Goal: Task Accomplishment & Management: Use online tool/utility

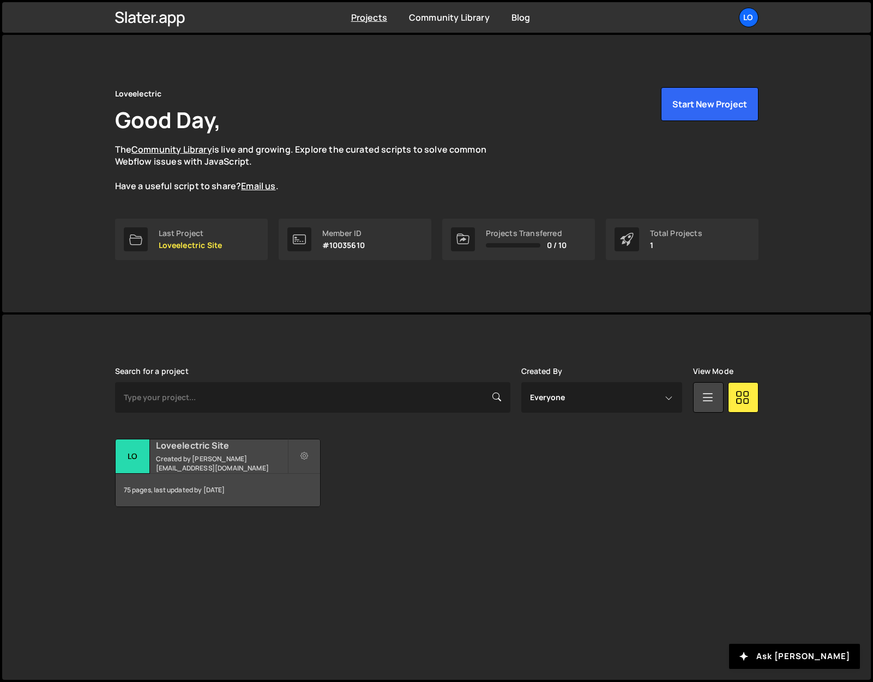
click at [196, 451] on h2 "Loveelectric Site" at bounding box center [221, 445] width 131 height 12
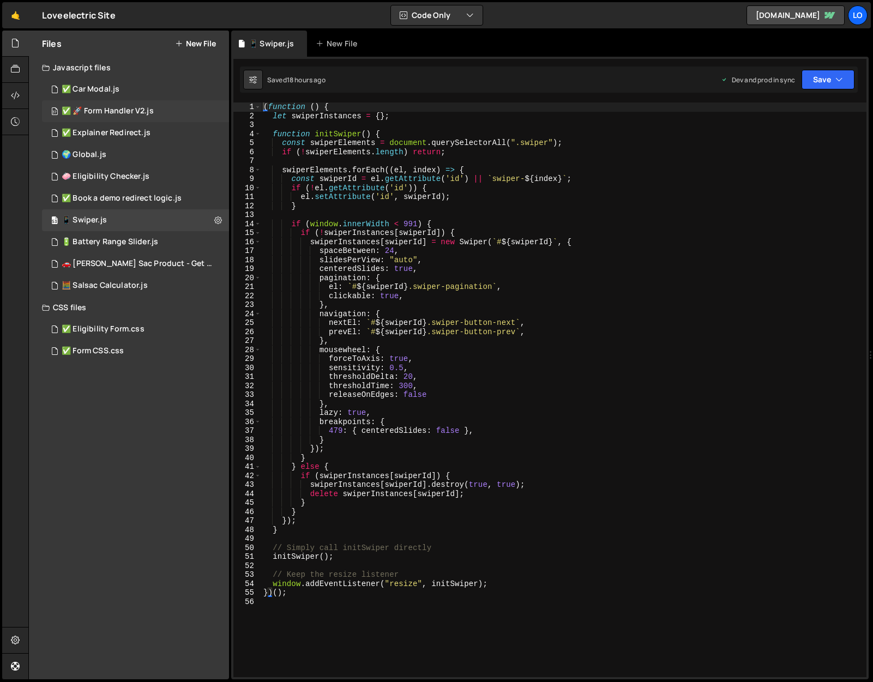
click at [126, 109] on div "✅ 🚀 Form Handler V2.js" at bounding box center [108, 111] width 92 height 10
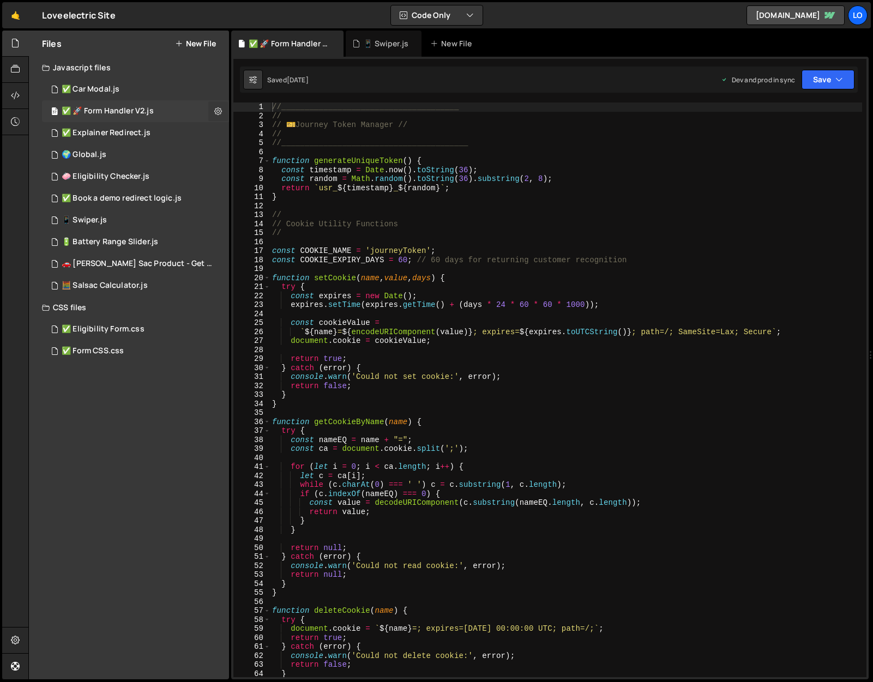
click at [219, 109] on icon at bounding box center [218, 111] width 8 height 10
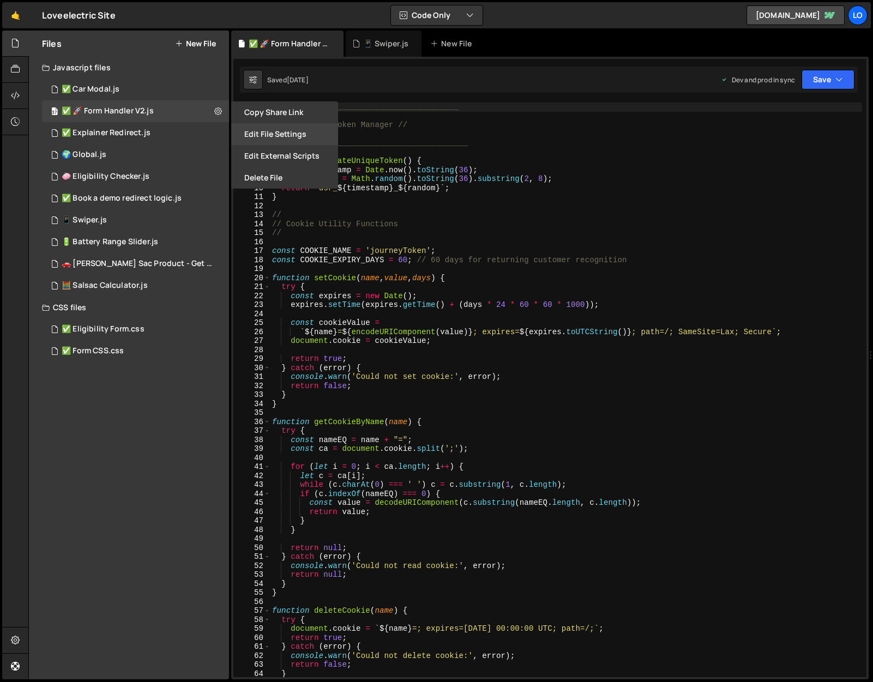
click at [293, 130] on button "Edit File Settings" at bounding box center [284, 134] width 107 height 22
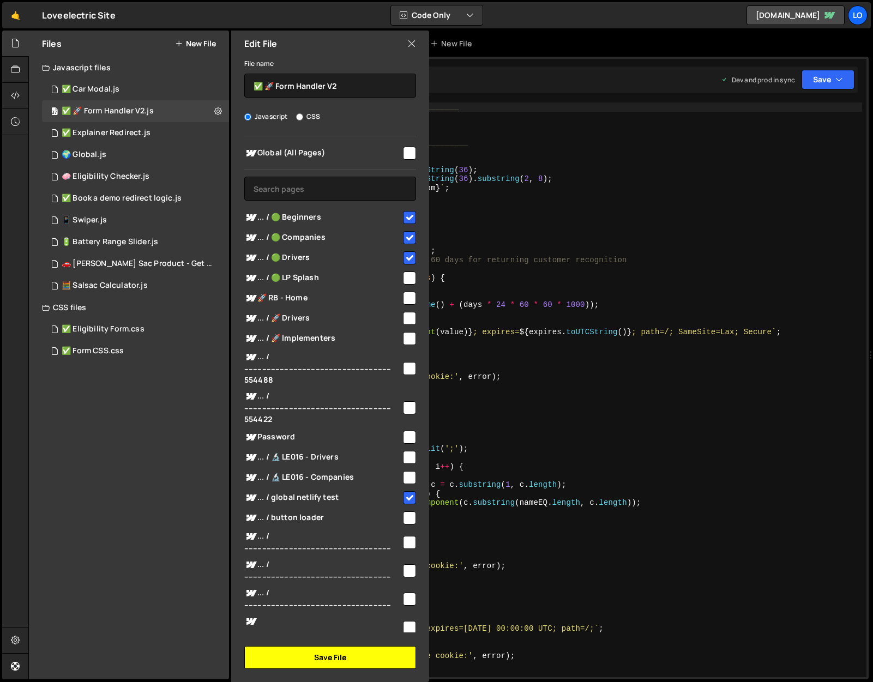
click at [344, 657] on button "Save File" at bounding box center [330, 657] width 172 height 23
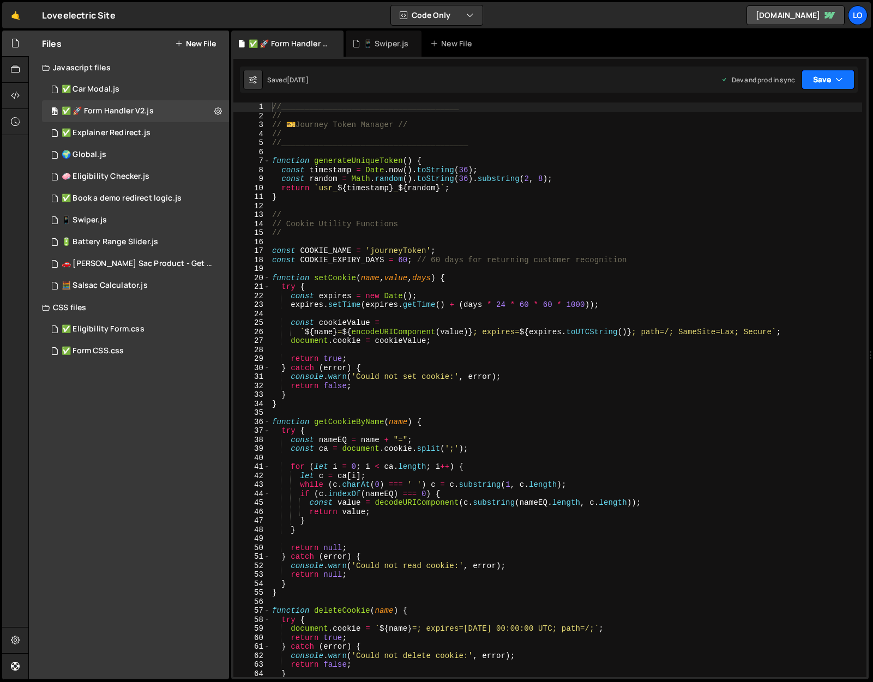
click at [828, 80] on button "Save" at bounding box center [827, 80] width 53 height 20
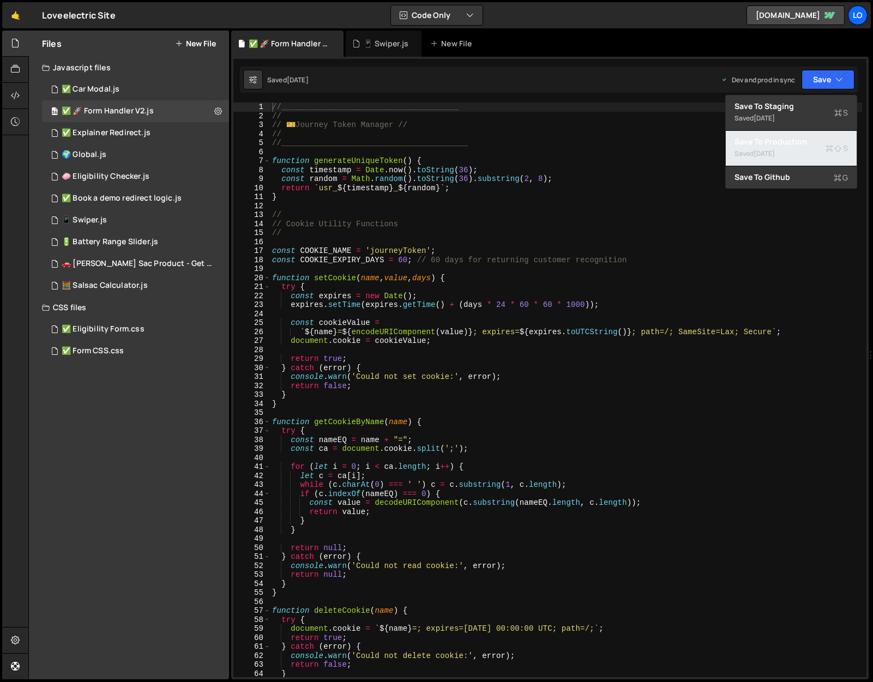
click at [810, 141] on div "Save to Production S" at bounding box center [790, 141] width 113 height 11
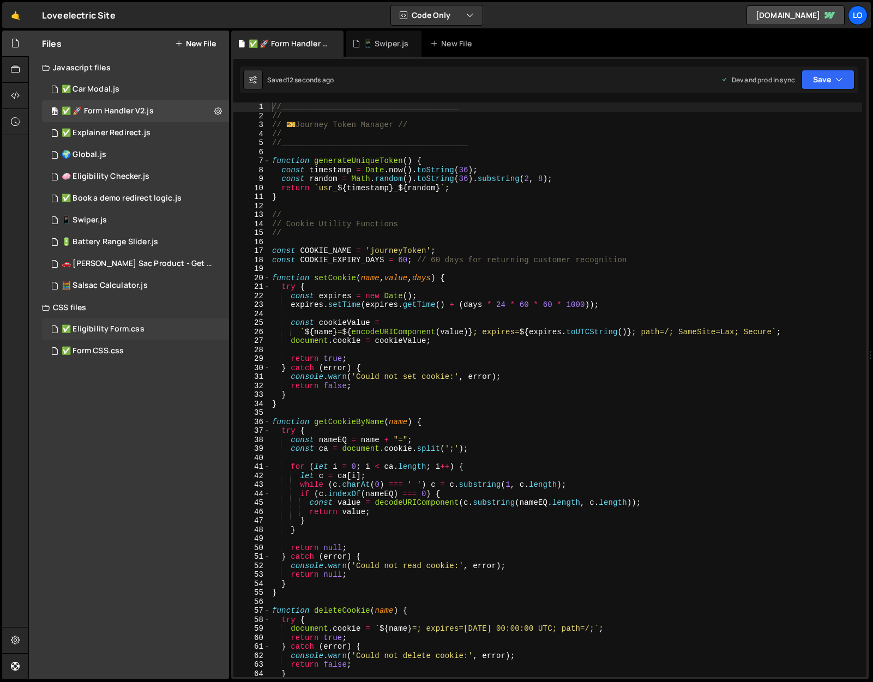
click at [125, 324] on div "✅ Eligibility Form.css 0" at bounding box center [135, 329] width 187 height 22
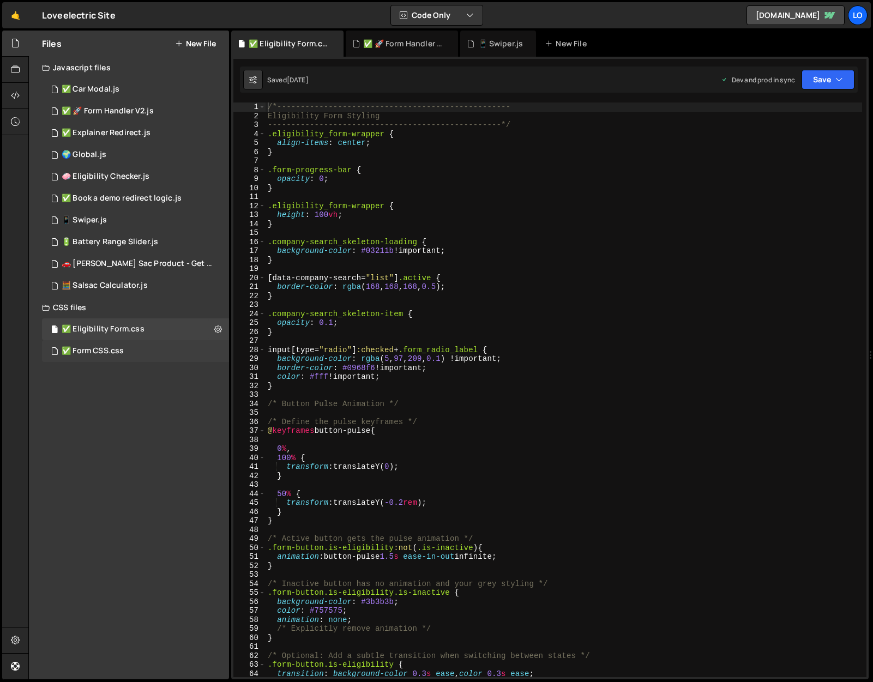
click at [117, 344] on div "✅ Form CSS.css 0" at bounding box center [135, 351] width 187 height 22
